Goal: Obtain resource: Download file/media

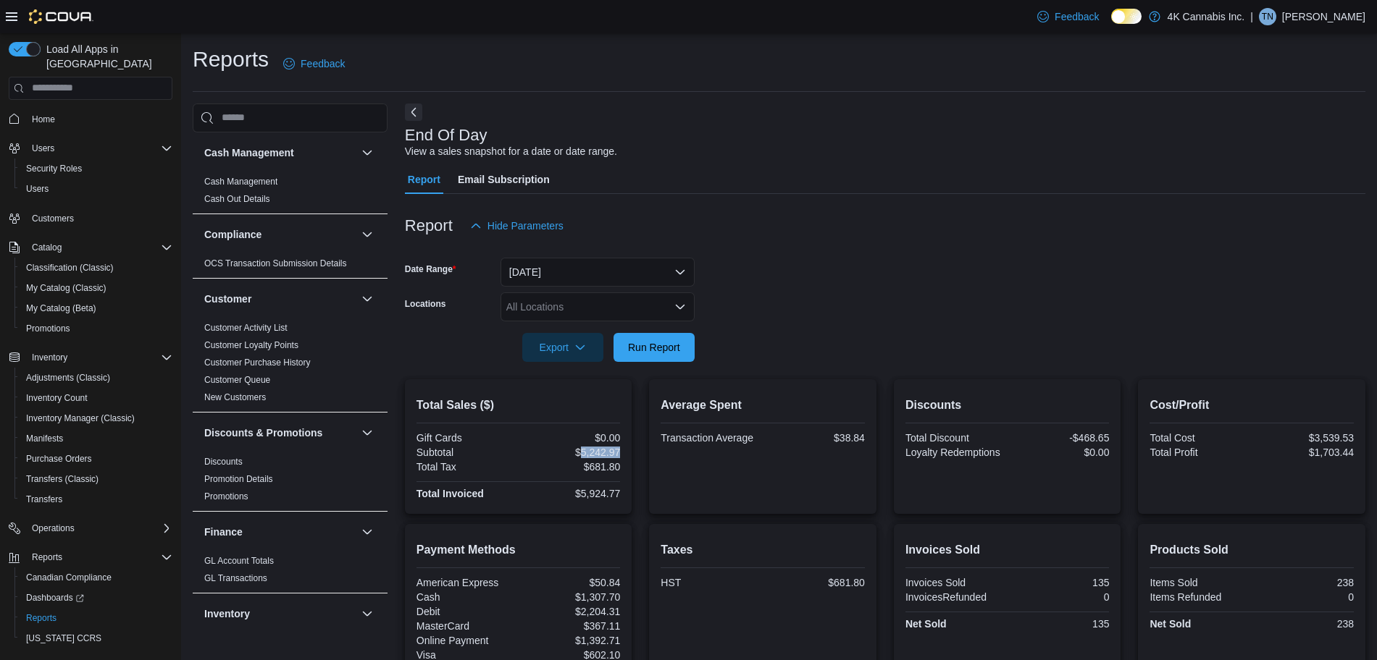
scroll to position [901, 0]
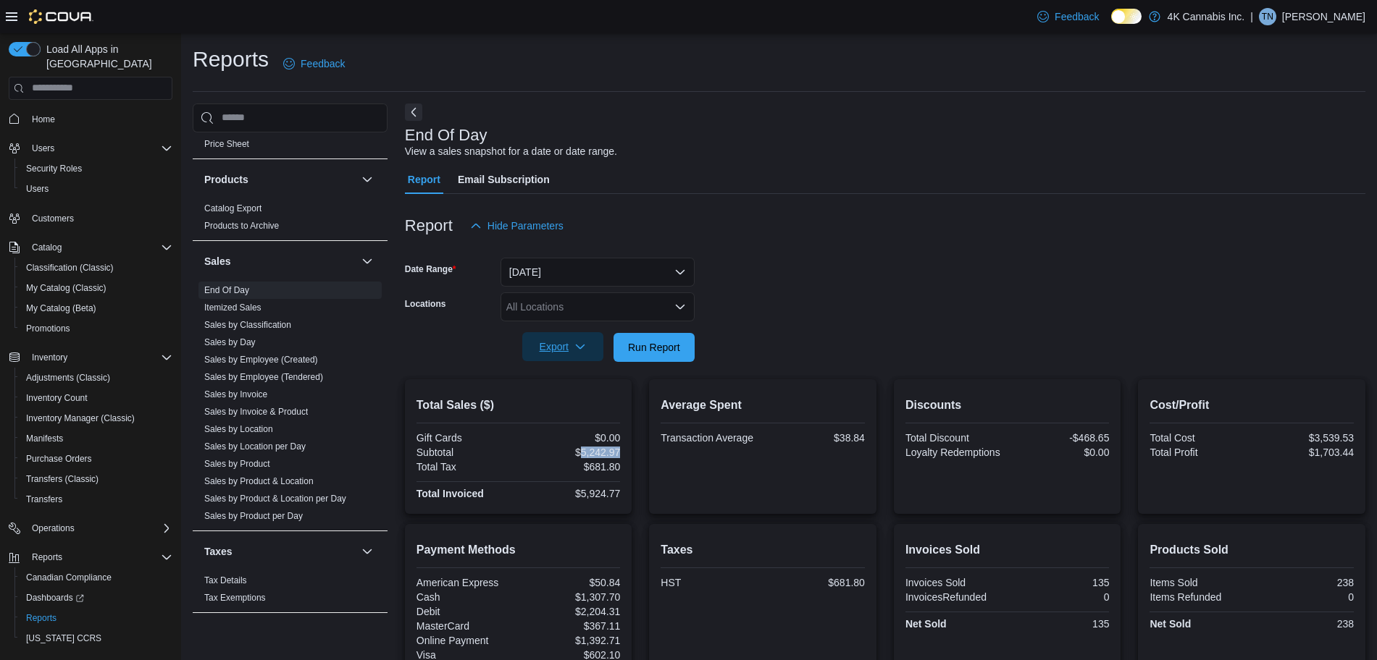
click at [579, 337] on span "Export" at bounding box center [563, 346] width 64 height 29
click at [655, 348] on span "Run Report" at bounding box center [654, 347] width 52 height 14
click at [604, 457] on div "$5,619.37" at bounding box center [570, 453] width 99 height 12
copy div "5,619.37"
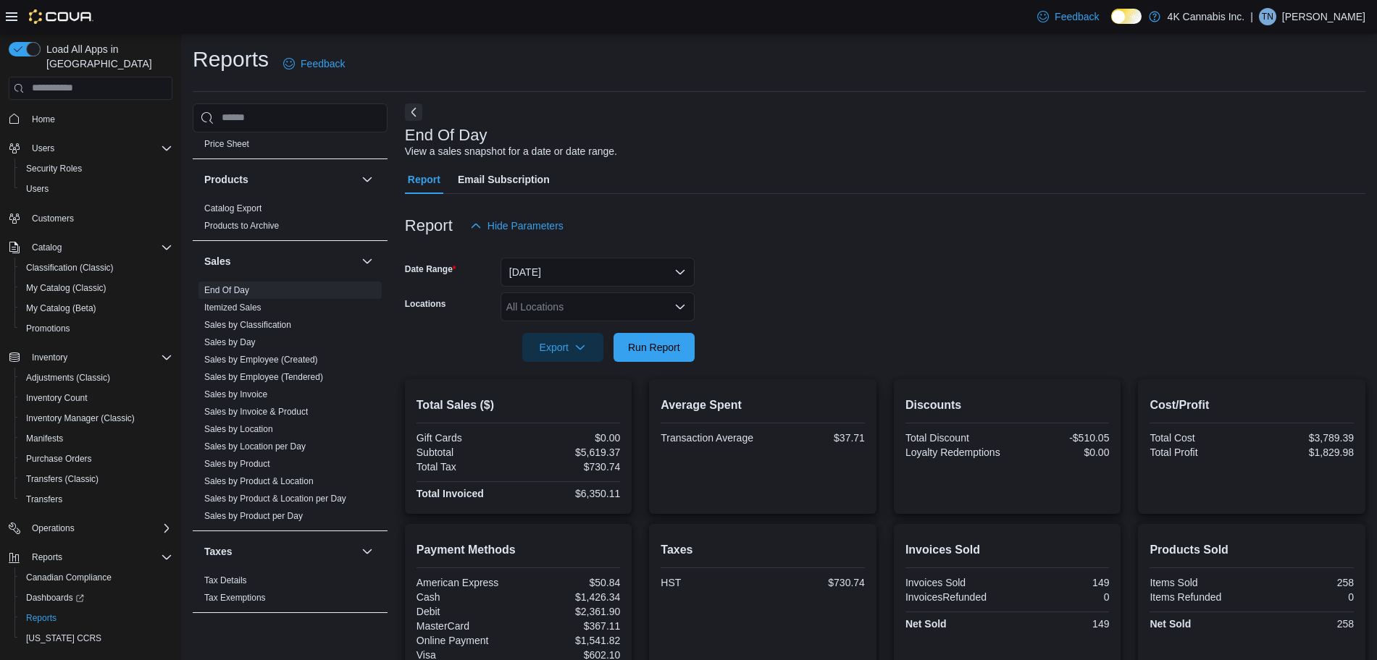
click at [860, 440] on div "$37.71" at bounding box center [814, 438] width 99 height 12
copy div "37.71"
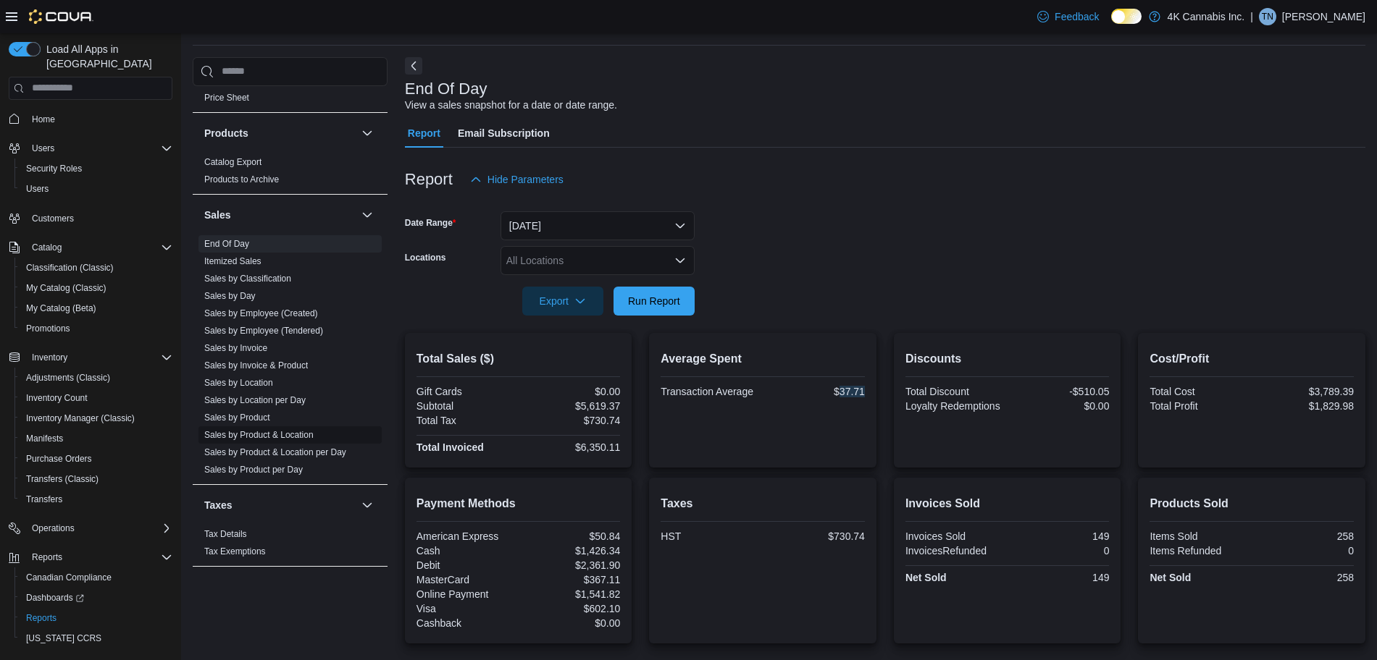
scroll to position [48, 0]
click at [283, 311] on link "Sales by Employee (Created)" at bounding box center [261, 312] width 114 height 10
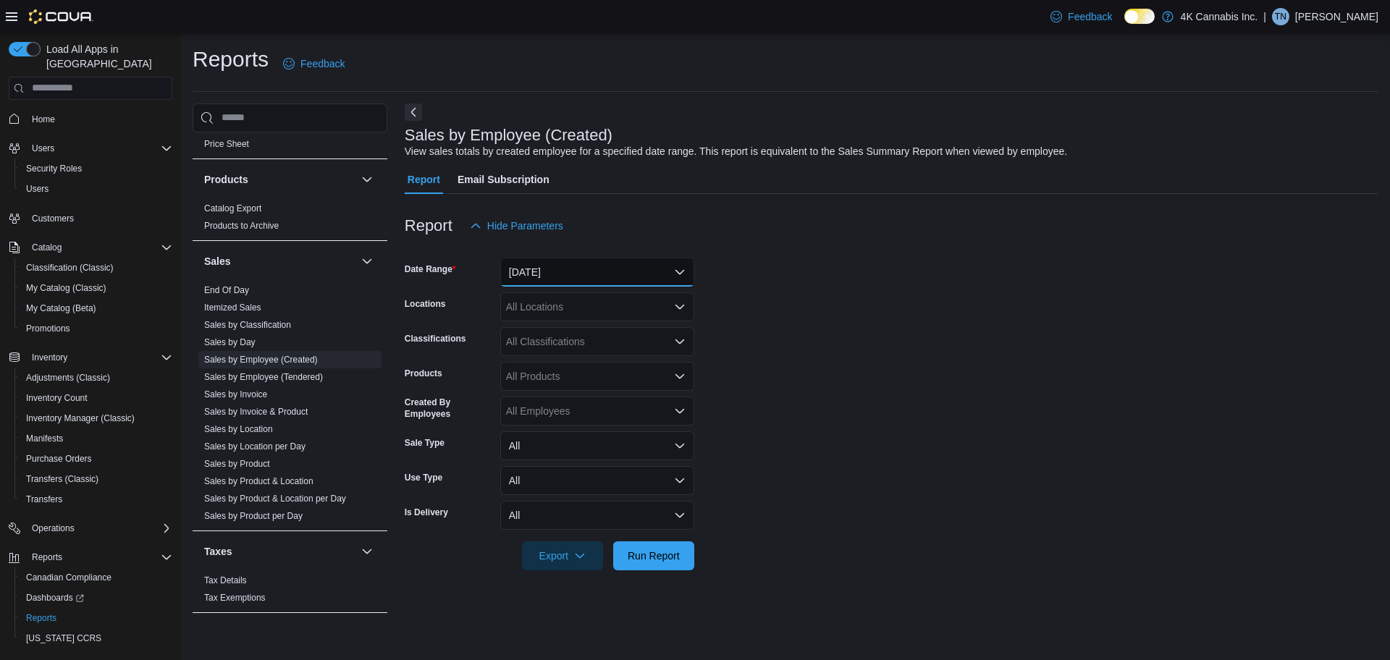
click at [618, 284] on button "Yesterday" at bounding box center [597, 272] width 194 height 29
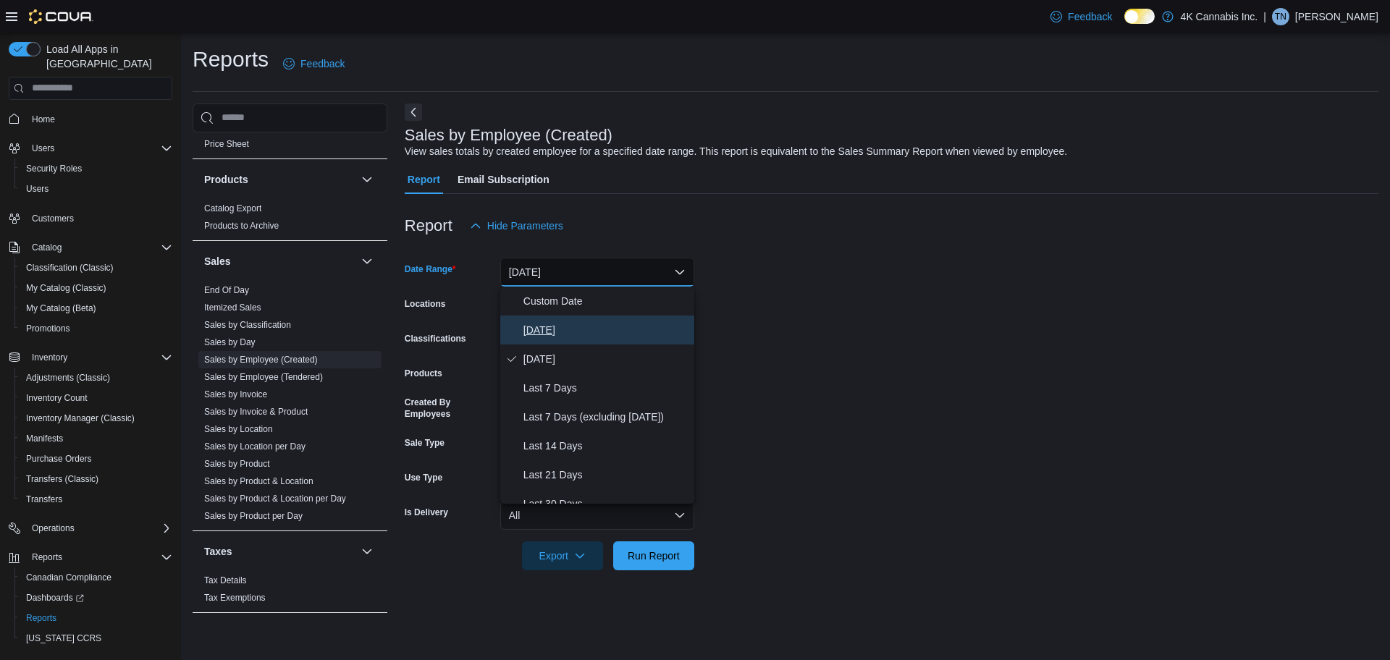
click at [562, 323] on span "Today" at bounding box center [606, 330] width 165 height 17
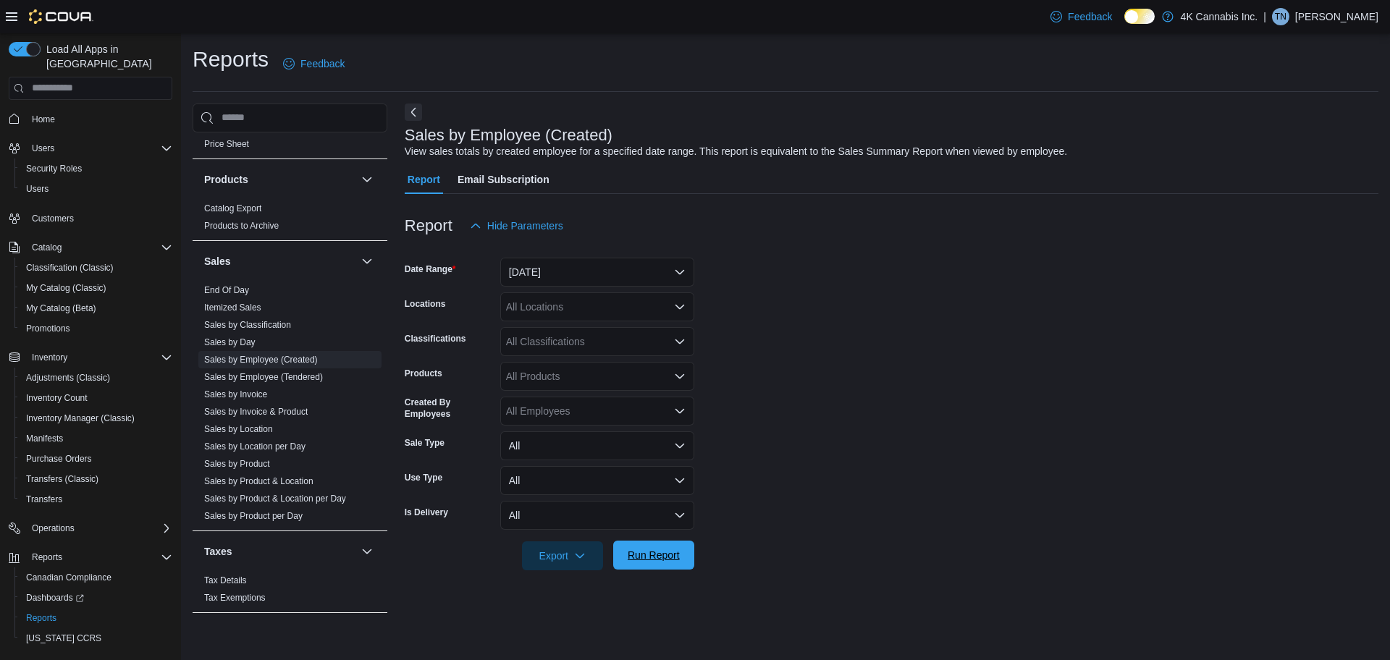
click at [653, 563] on span "Run Report" at bounding box center [654, 555] width 64 height 29
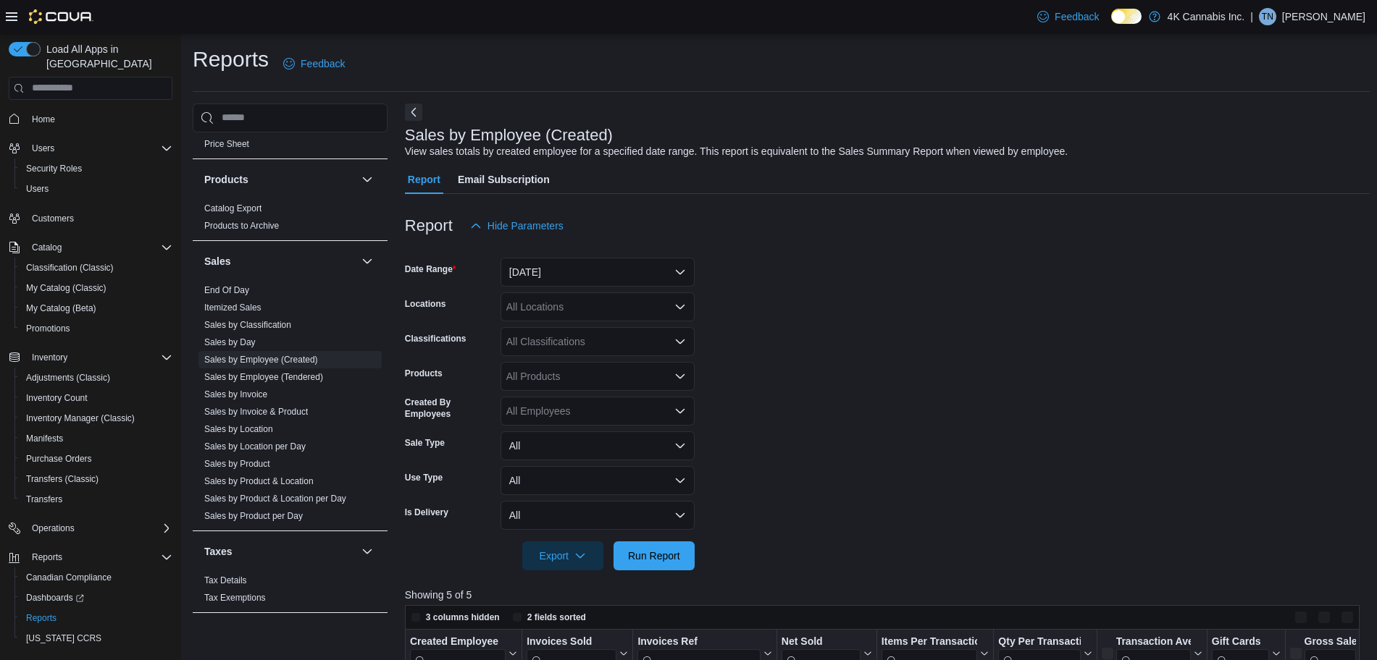
scroll to position [274, 0]
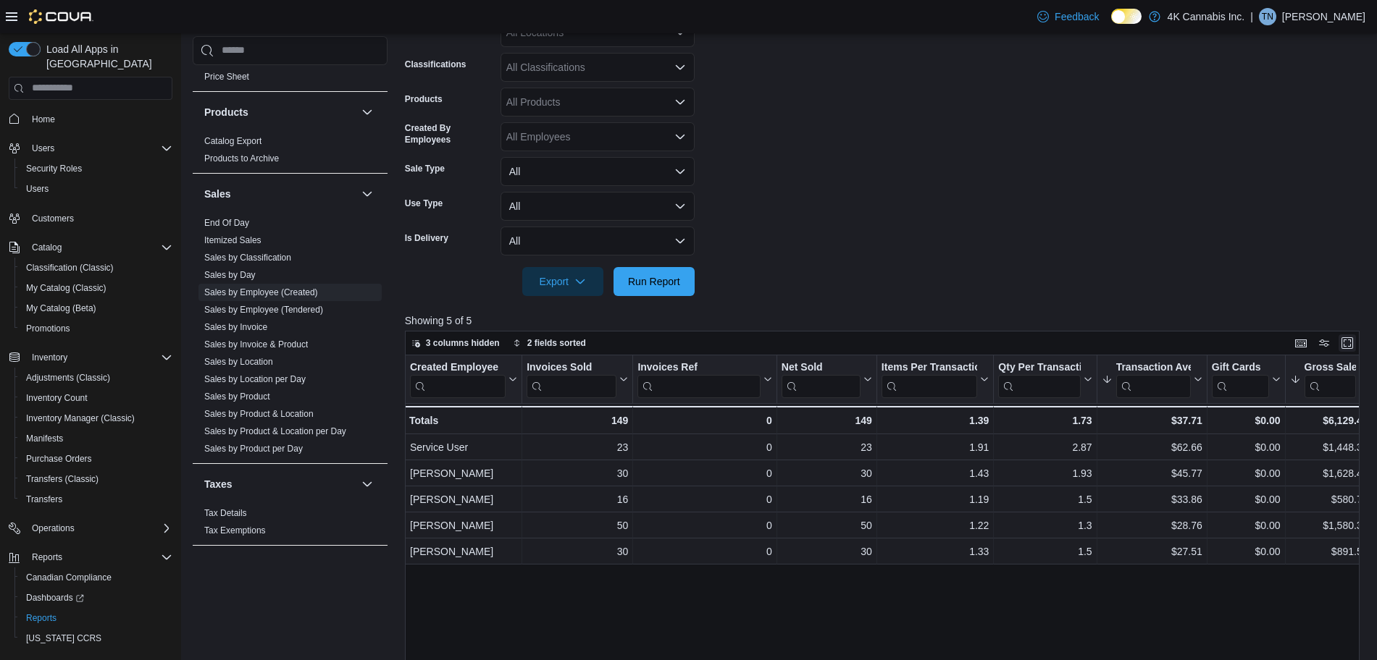
click at [1356, 345] on button "Enter fullscreen" at bounding box center [1346, 343] width 17 height 17
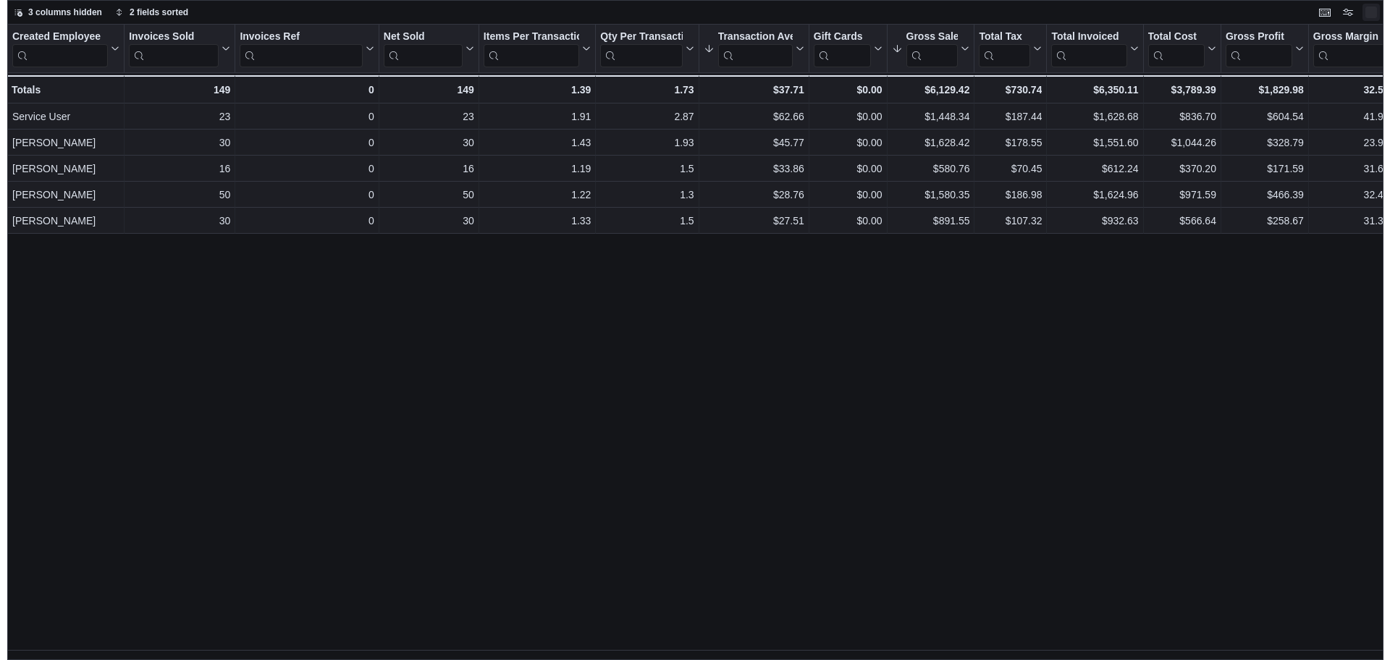
scroll to position [0, 0]
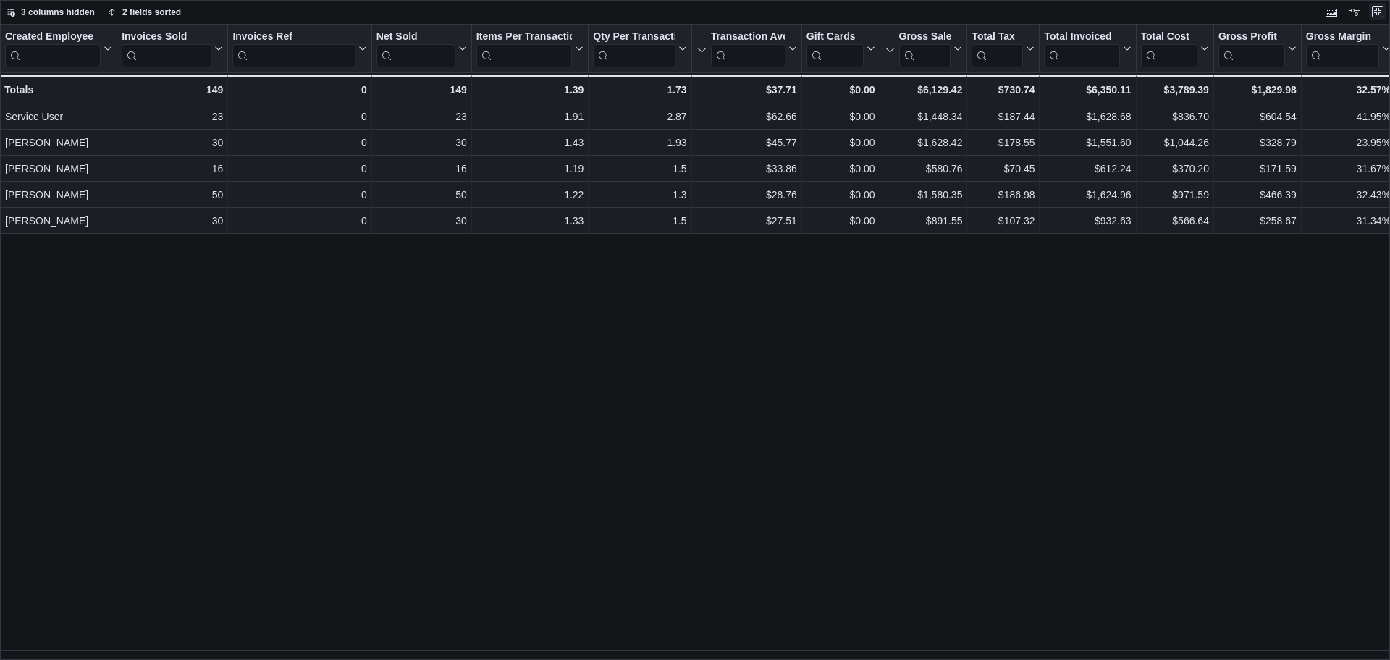
click at [1376, 9] on button "Exit fullscreen" at bounding box center [1377, 11] width 17 height 17
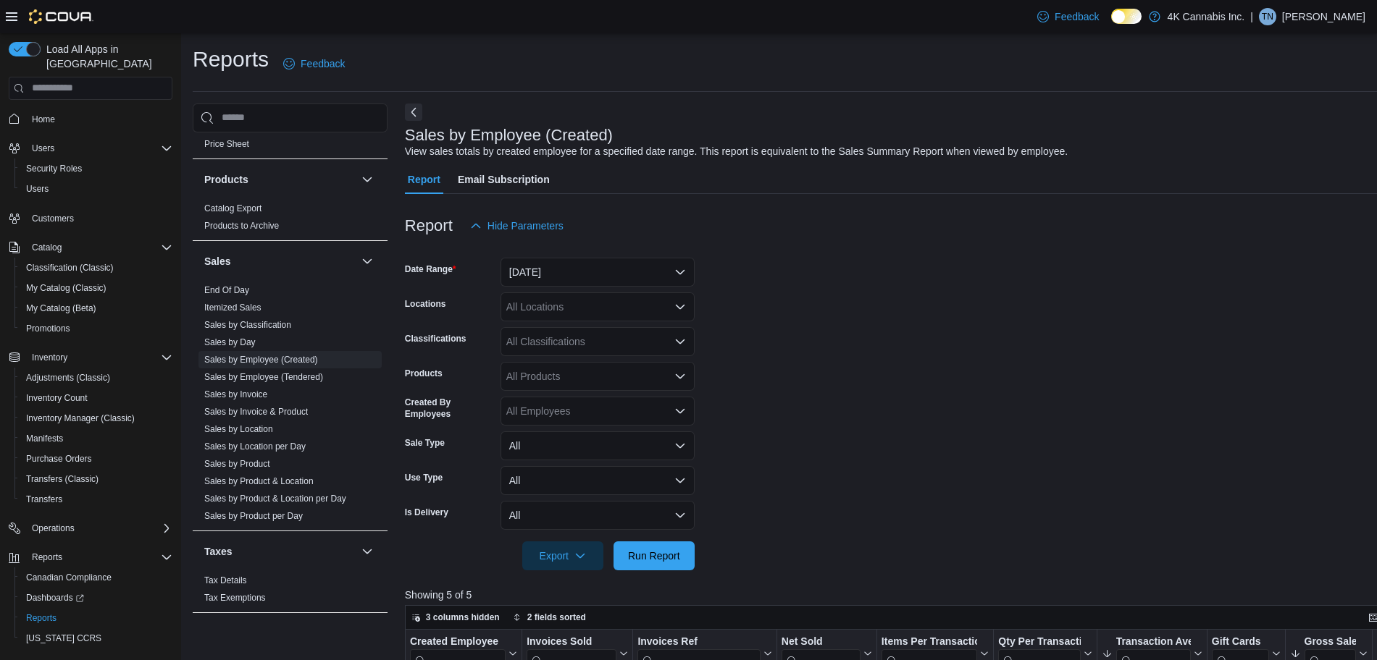
drag, startPoint x: 241, startPoint y: 293, endPoint x: 372, endPoint y: 279, distance: 131.9
click at [241, 293] on link "End Of Day" at bounding box center [226, 290] width 45 height 10
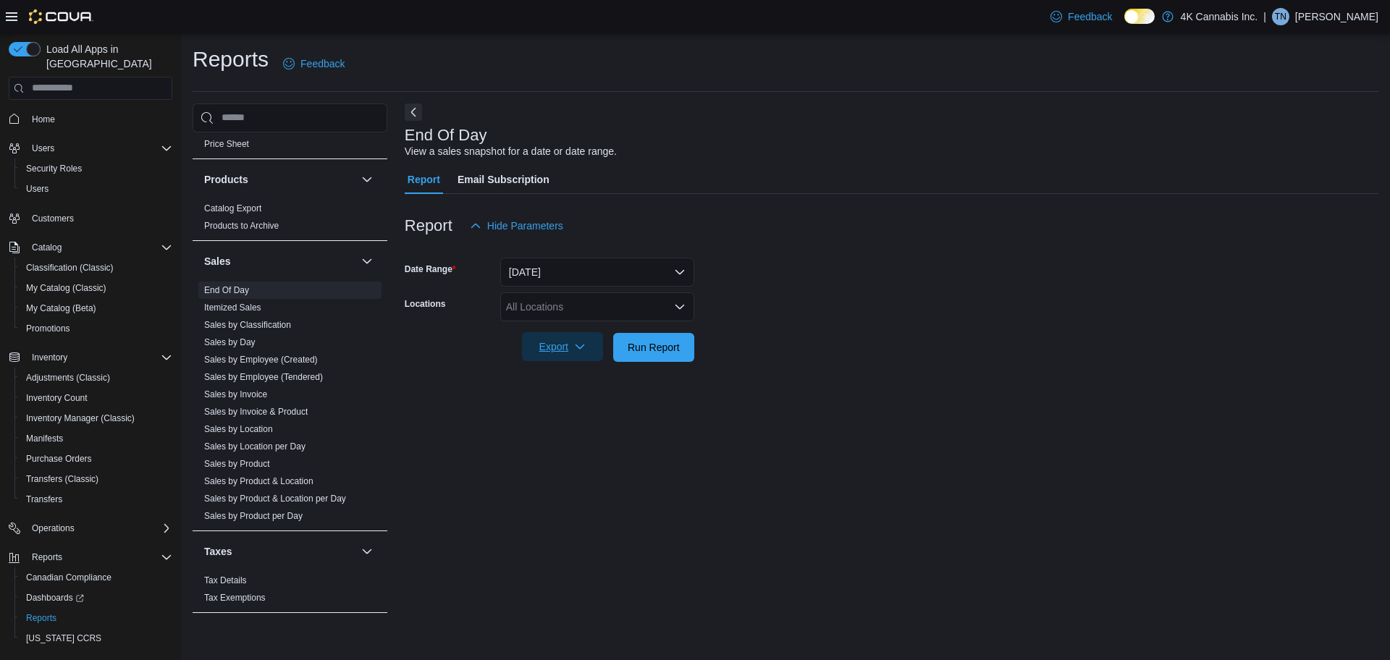
click at [555, 356] on span "Export" at bounding box center [563, 346] width 64 height 29
click at [569, 395] on button "Export to Pdf" at bounding box center [565, 405] width 83 height 29
